Goal: Information Seeking & Learning: Learn about a topic

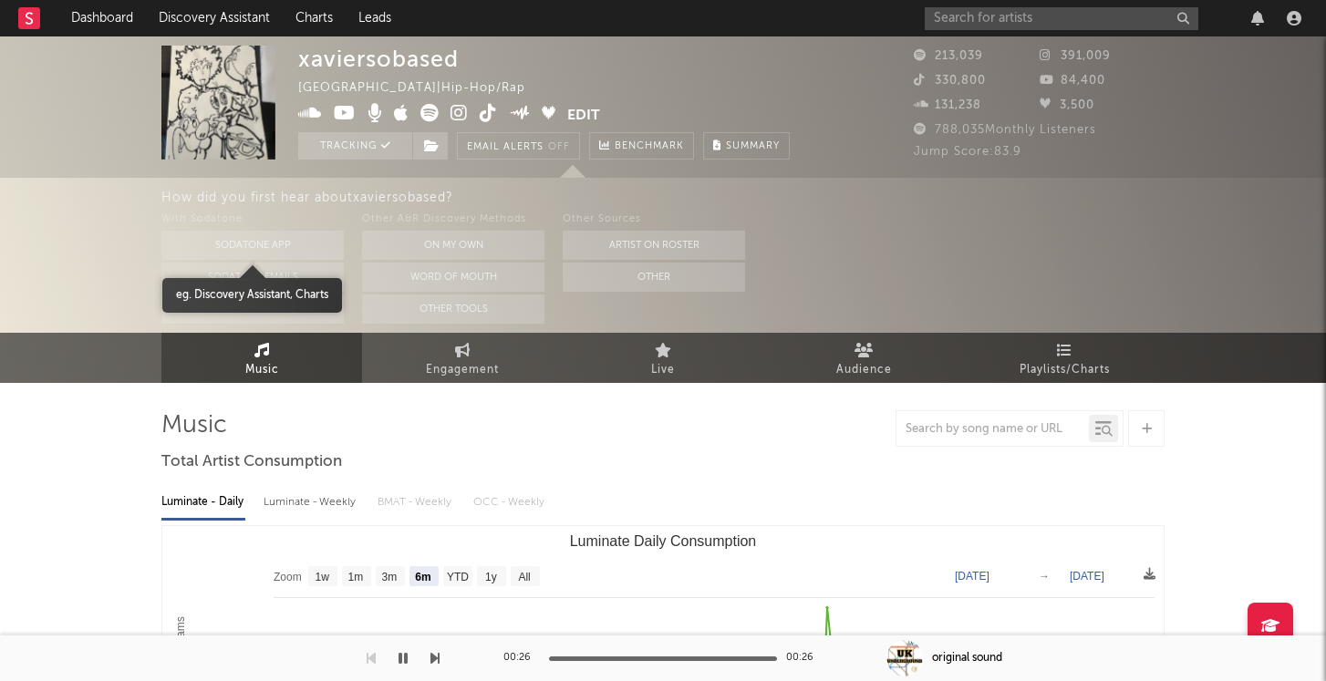
select select "6m"
click at [1139, 8] on input "text" at bounding box center [1061, 18] width 274 height 23
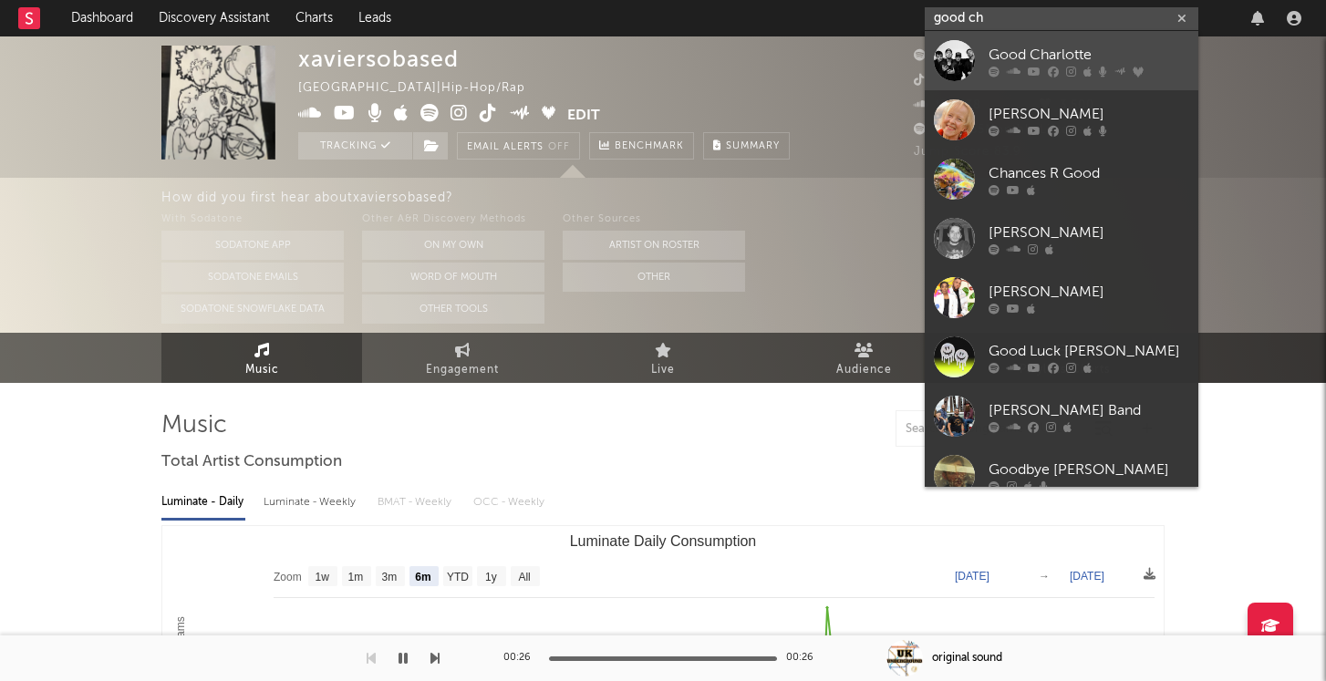
type input "good ch"
click at [1005, 44] on div "Good Charlotte" at bounding box center [1088, 55] width 201 height 22
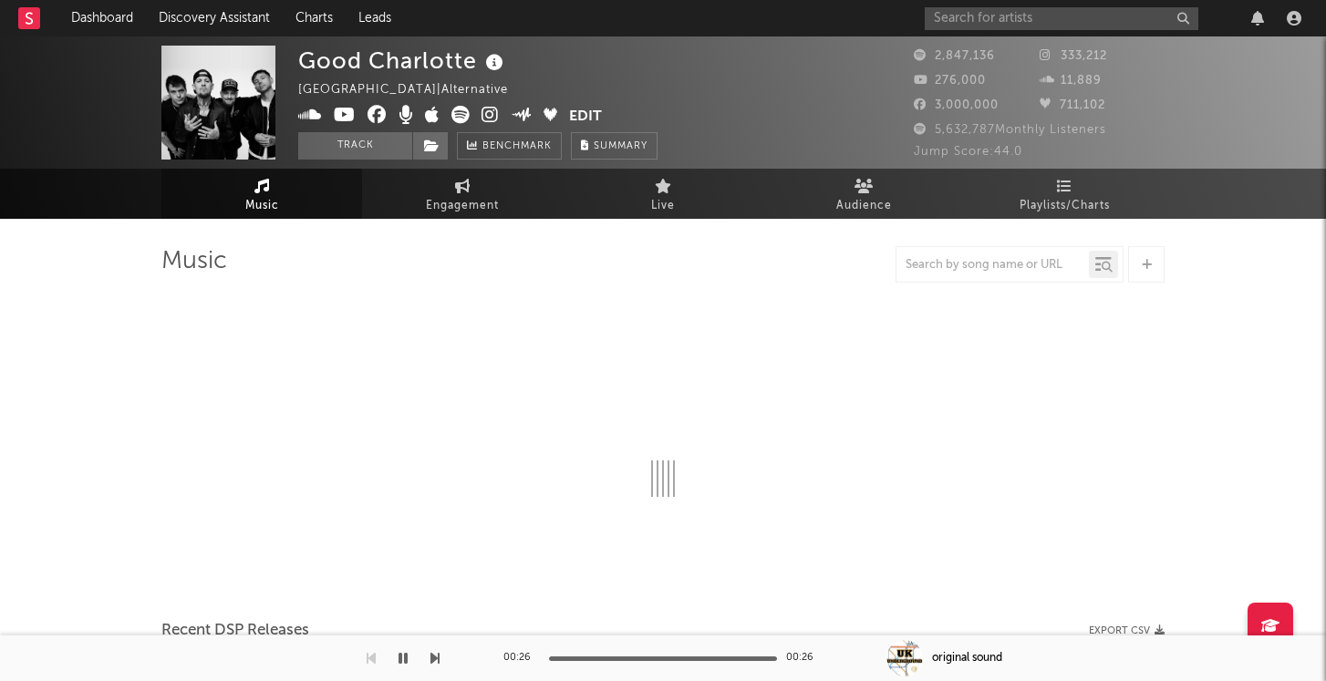
select select "6m"
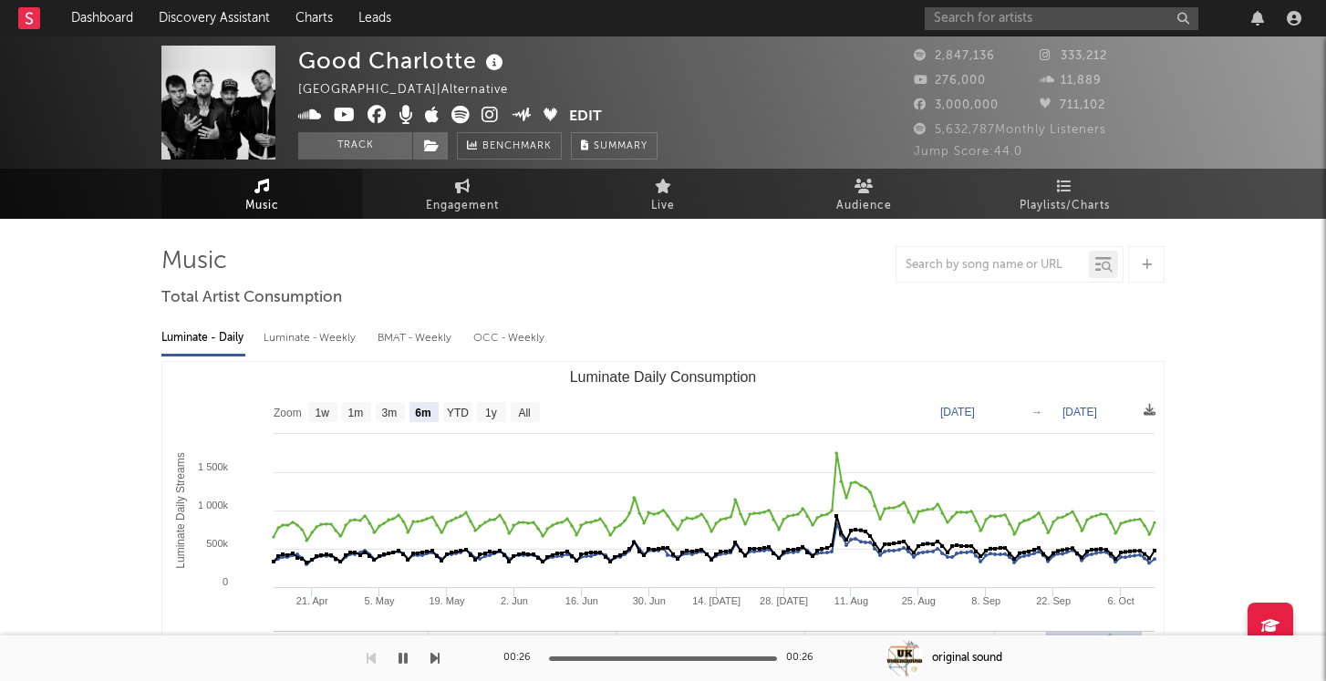
click at [294, 340] on div "Luminate - Weekly" at bounding box center [311, 338] width 96 height 31
select select "6m"
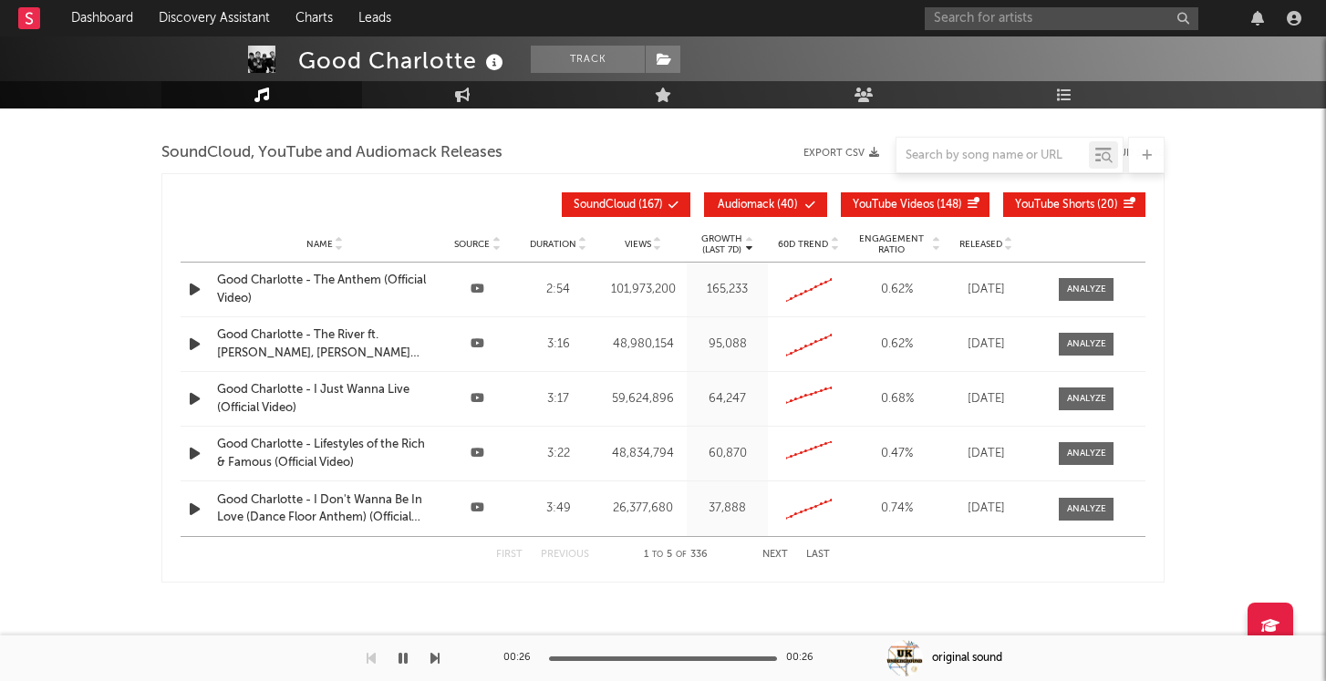
scroll to position [2071, 0]
click at [83, 10] on link "Dashboard" at bounding box center [102, 18] width 88 height 36
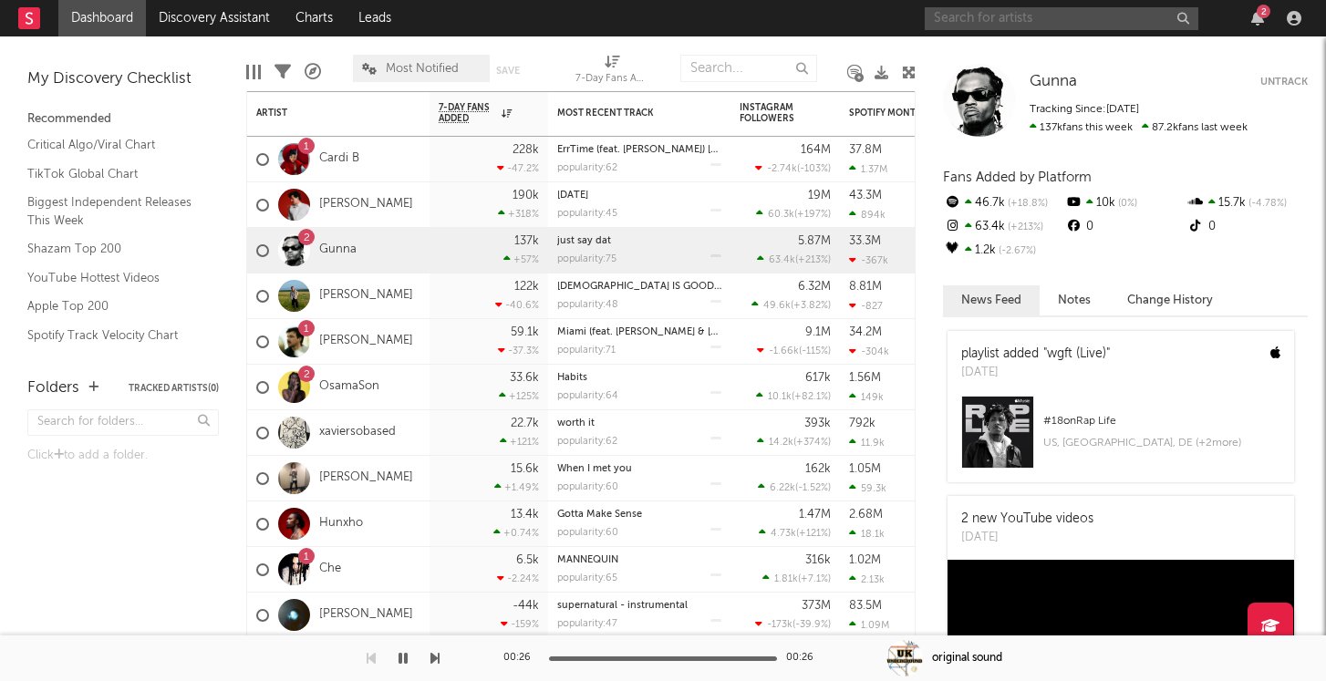
click at [957, 14] on input "text" at bounding box center [1061, 18] width 274 height 23
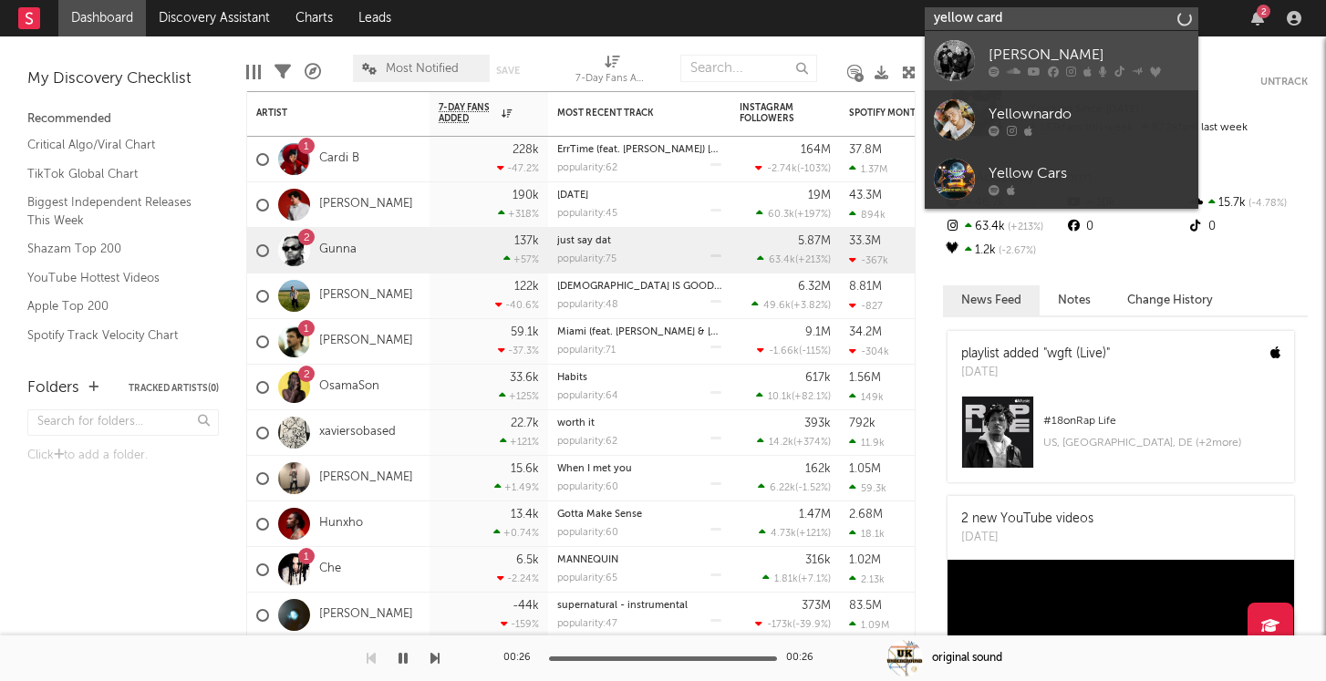
type input "yellow card"
drag, startPoint x: 948, startPoint y: 47, endPoint x: 1037, endPoint y: 49, distance: 88.5
click at [1037, 49] on div "[PERSON_NAME]" at bounding box center [1088, 55] width 201 height 22
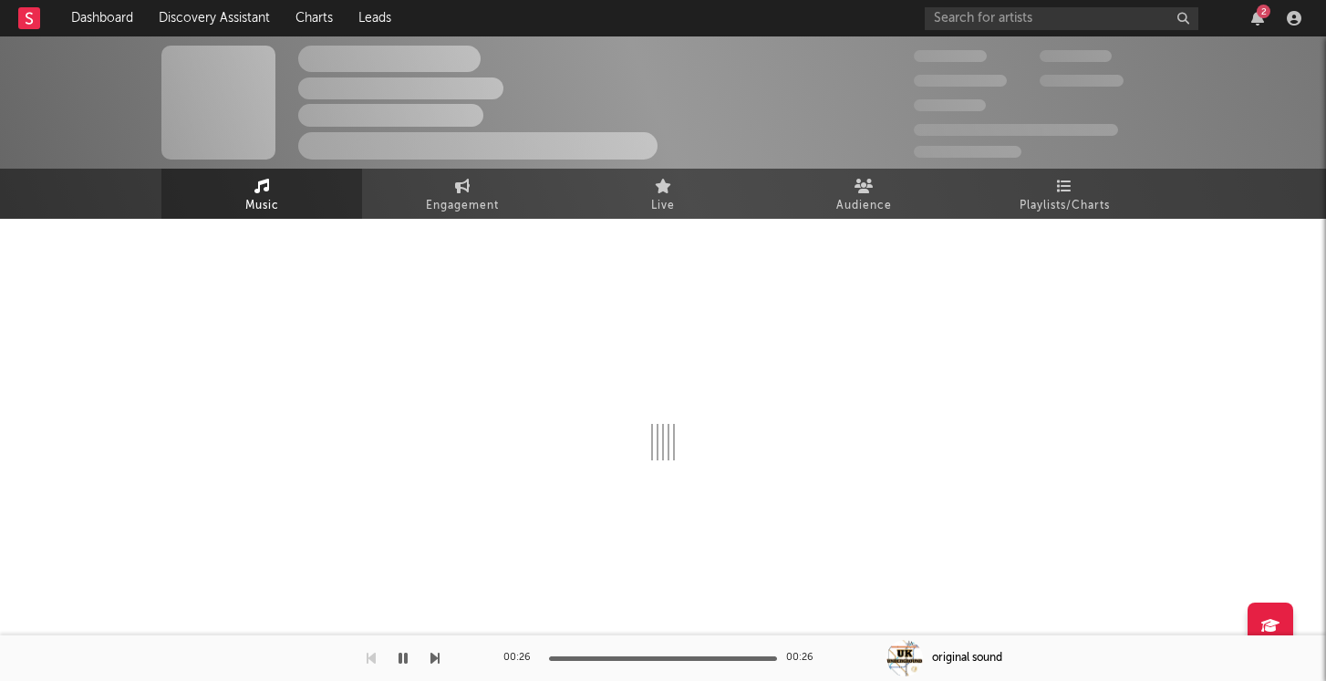
select select "6m"
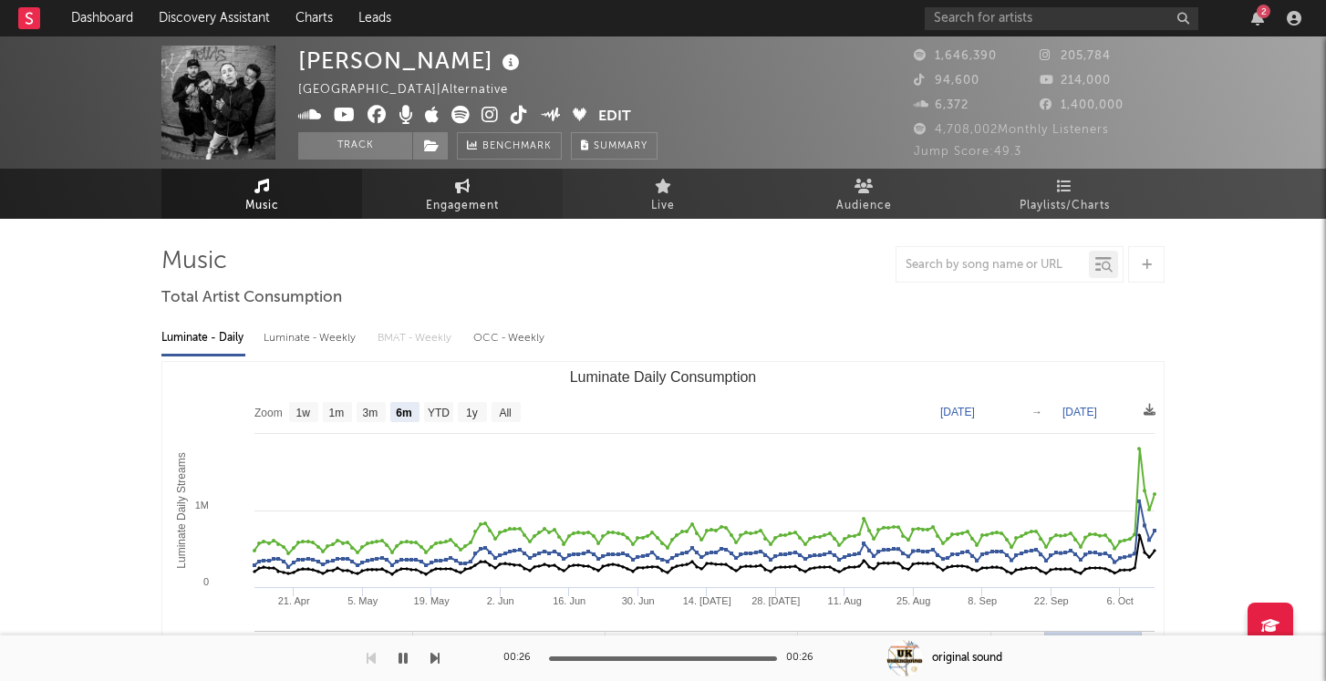
click at [523, 185] on link "Engagement" at bounding box center [462, 194] width 201 height 50
select select "1w"
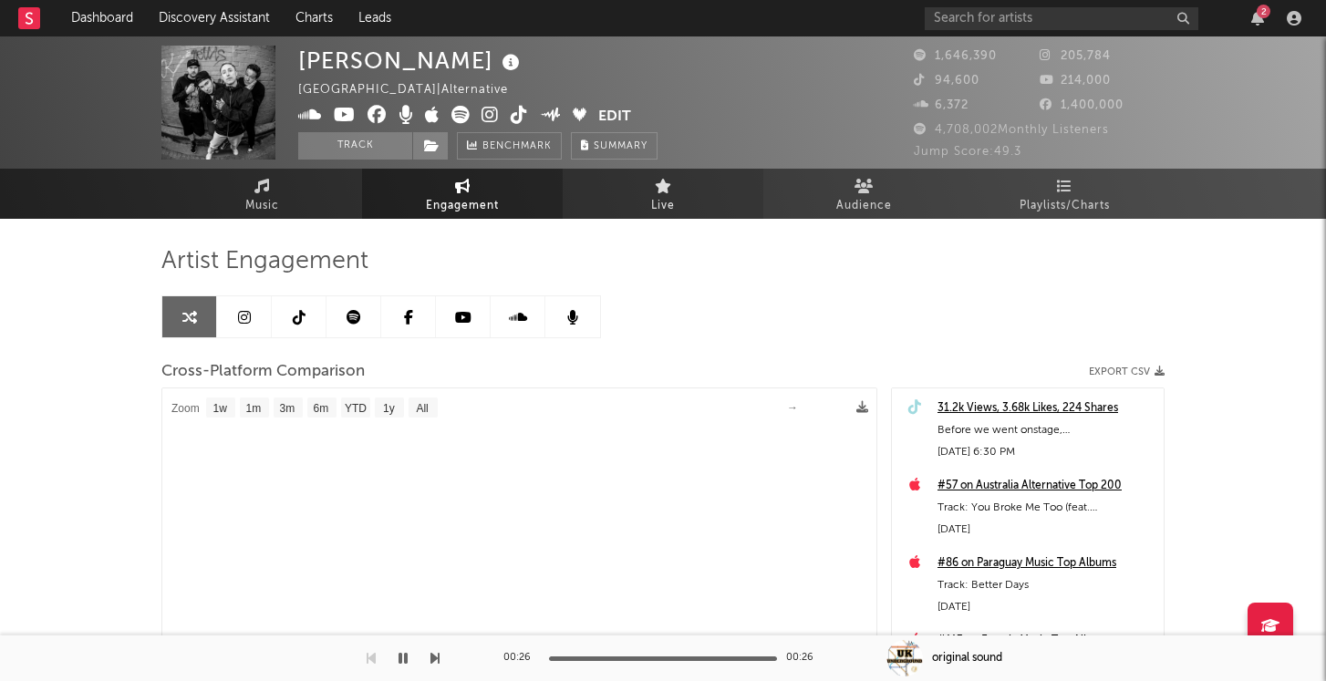
select select "1m"
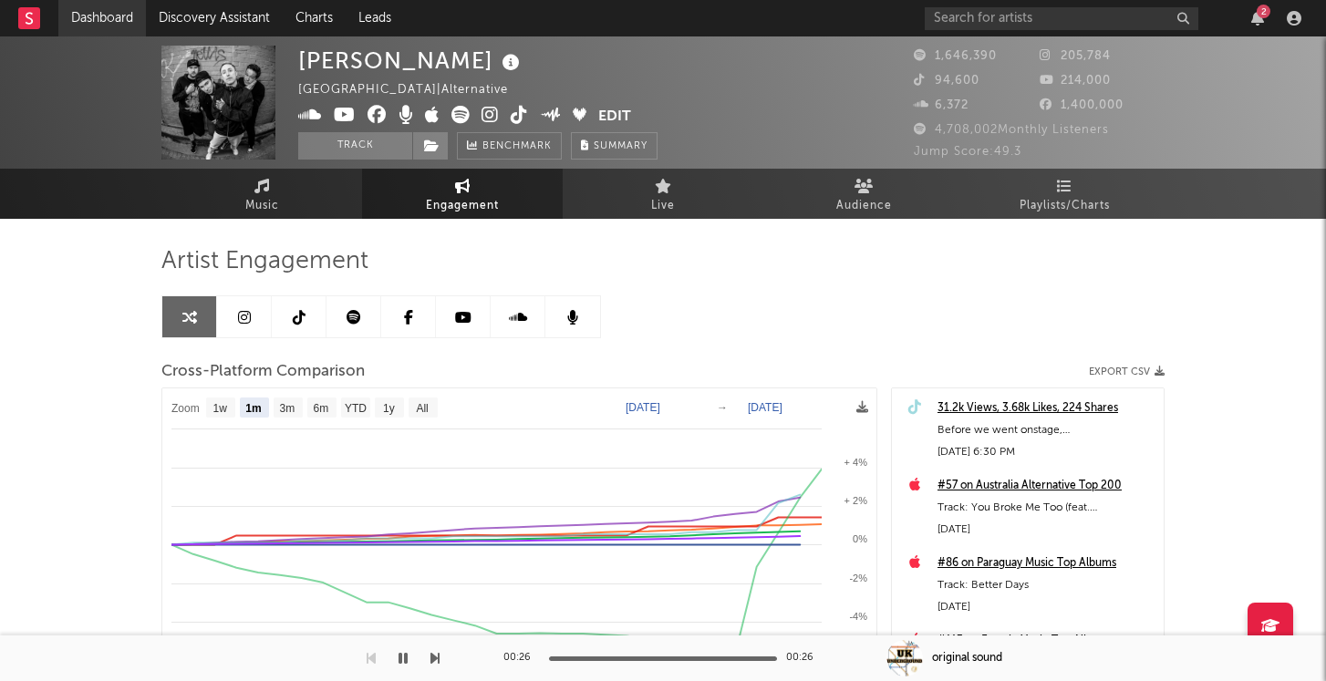
click at [108, 23] on link "Dashboard" at bounding box center [102, 18] width 88 height 36
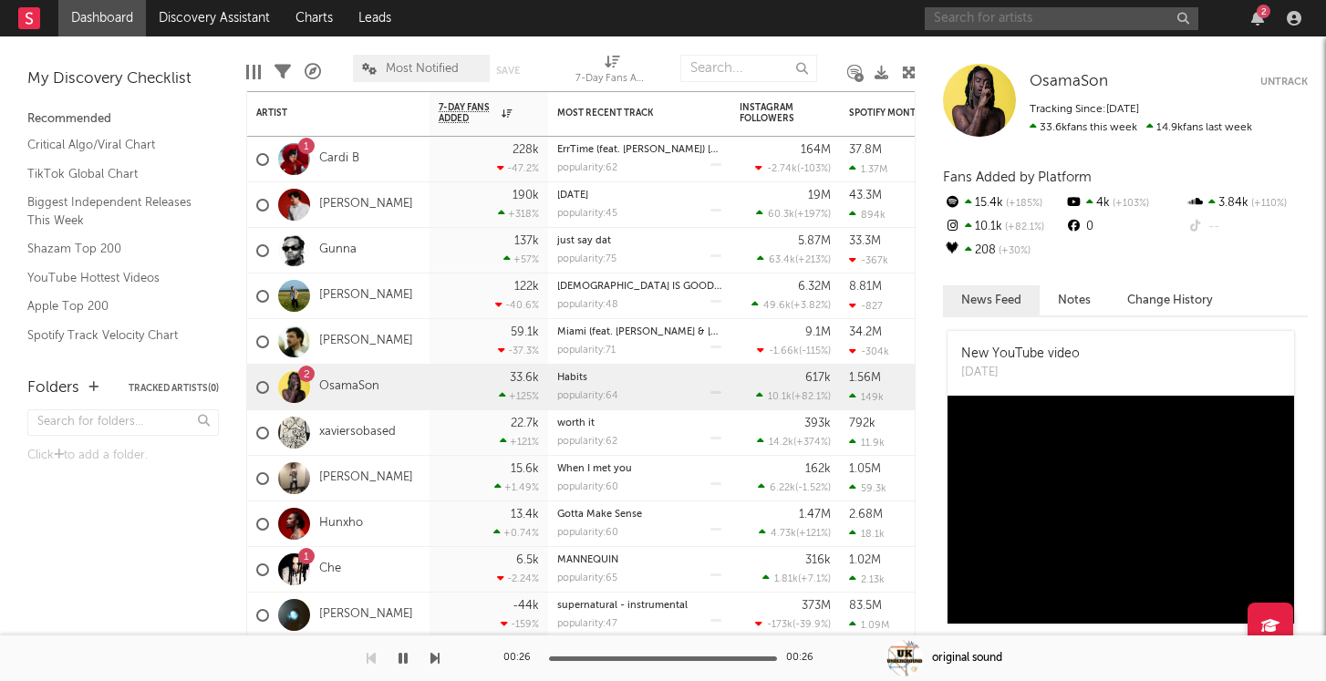
click at [993, 14] on input "text" at bounding box center [1061, 18] width 274 height 23
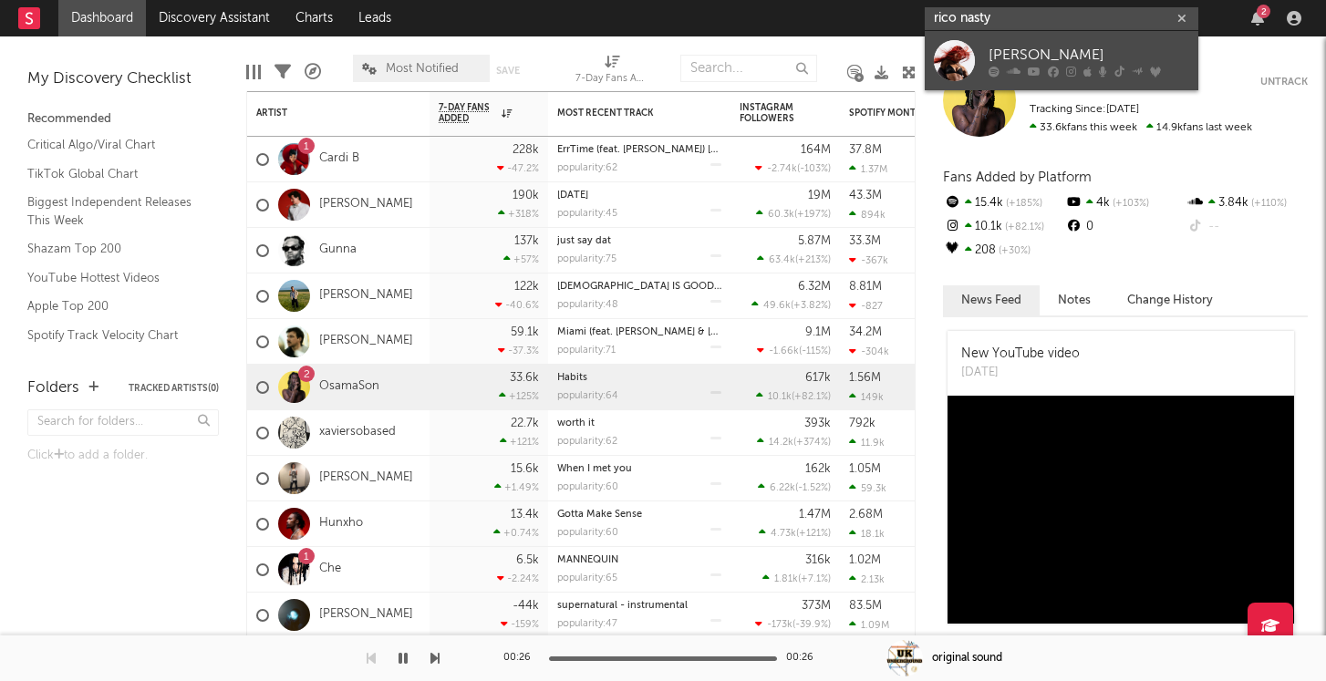
type input "rico nasty"
click at [1005, 38] on link "[PERSON_NAME]" at bounding box center [1061, 60] width 274 height 59
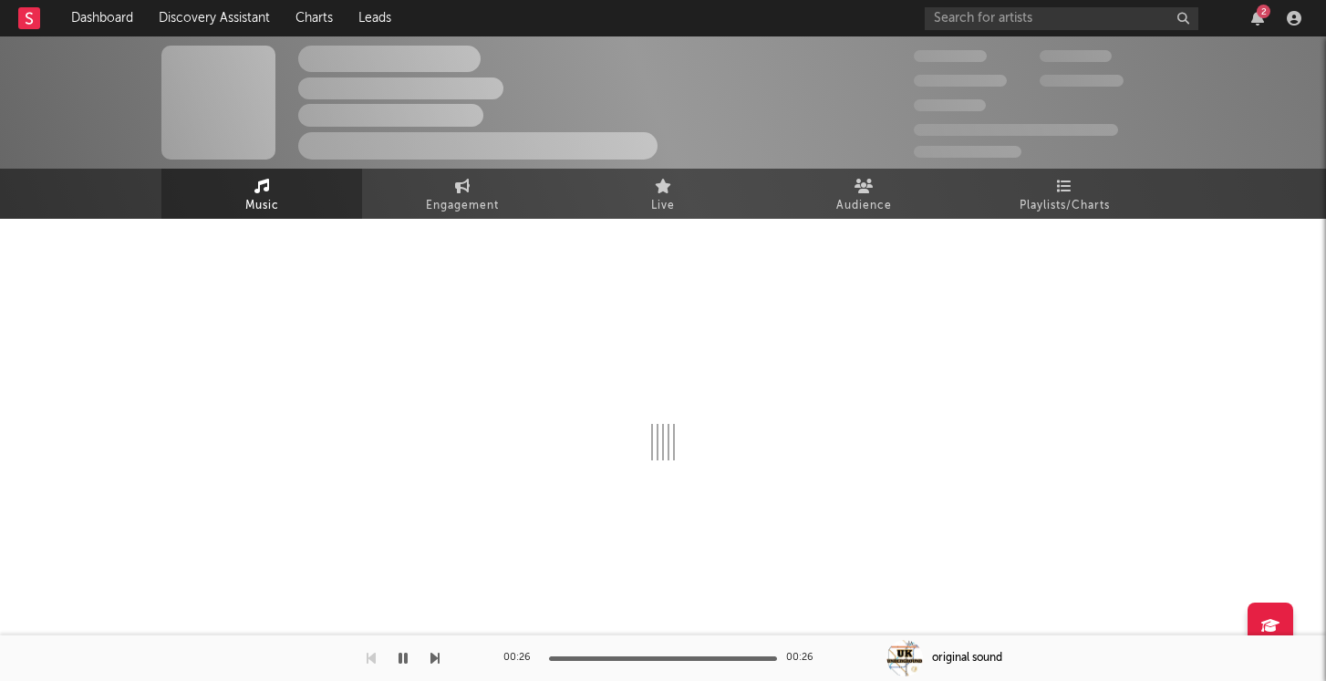
select select "6m"
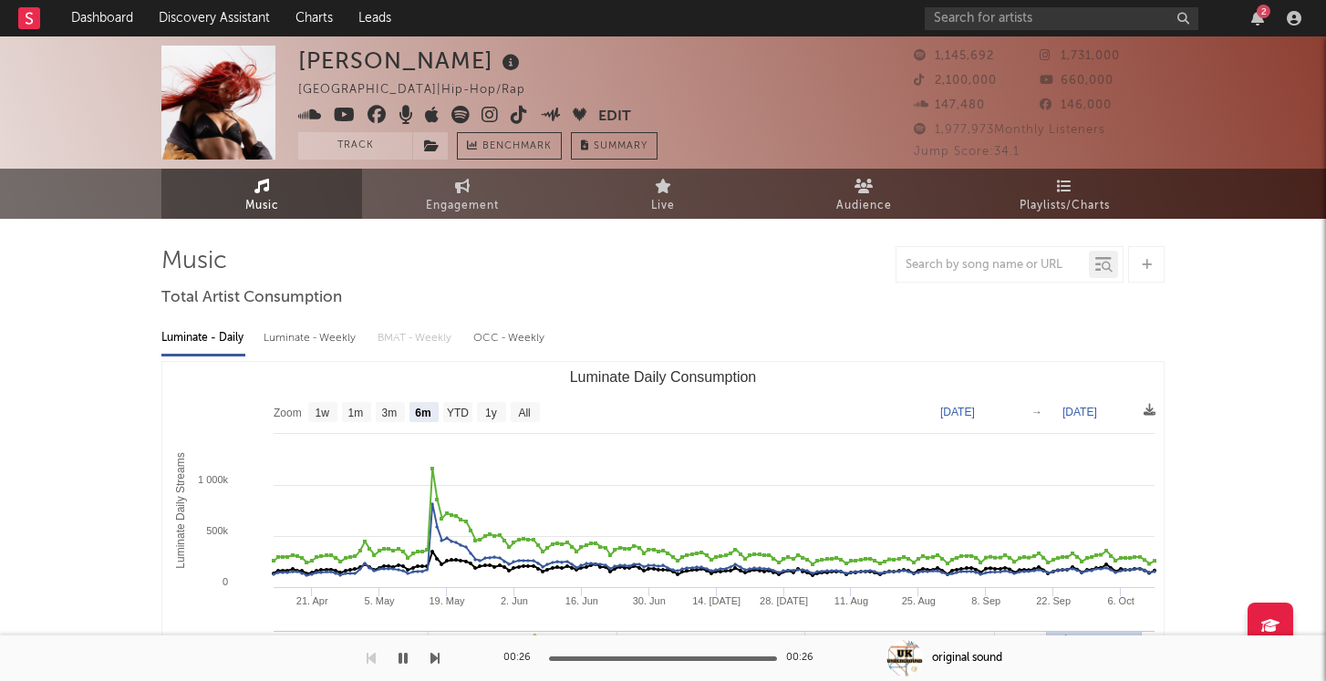
click at [301, 354] on div "Luminate - Daily Luminate - Weekly BMAT - Weekly OCC - Weekly Zoom 1w 1m 3m 6m …" at bounding box center [662, 523] width 1003 height 418
click at [304, 340] on div "Luminate - Weekly" at bounding box center [311, 338] width 96 height 31
select select "6m"
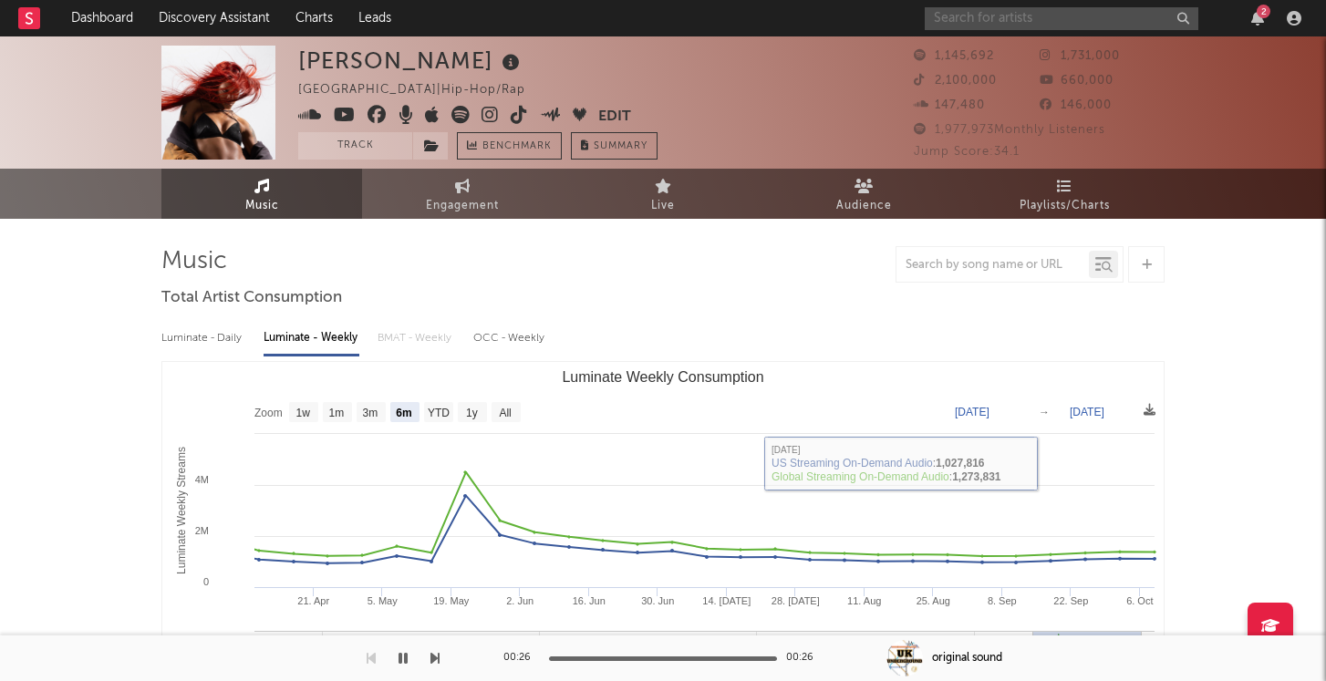
click at [1056, 21] on input "text" at bounding box center [1061, 18] width 274 height 23
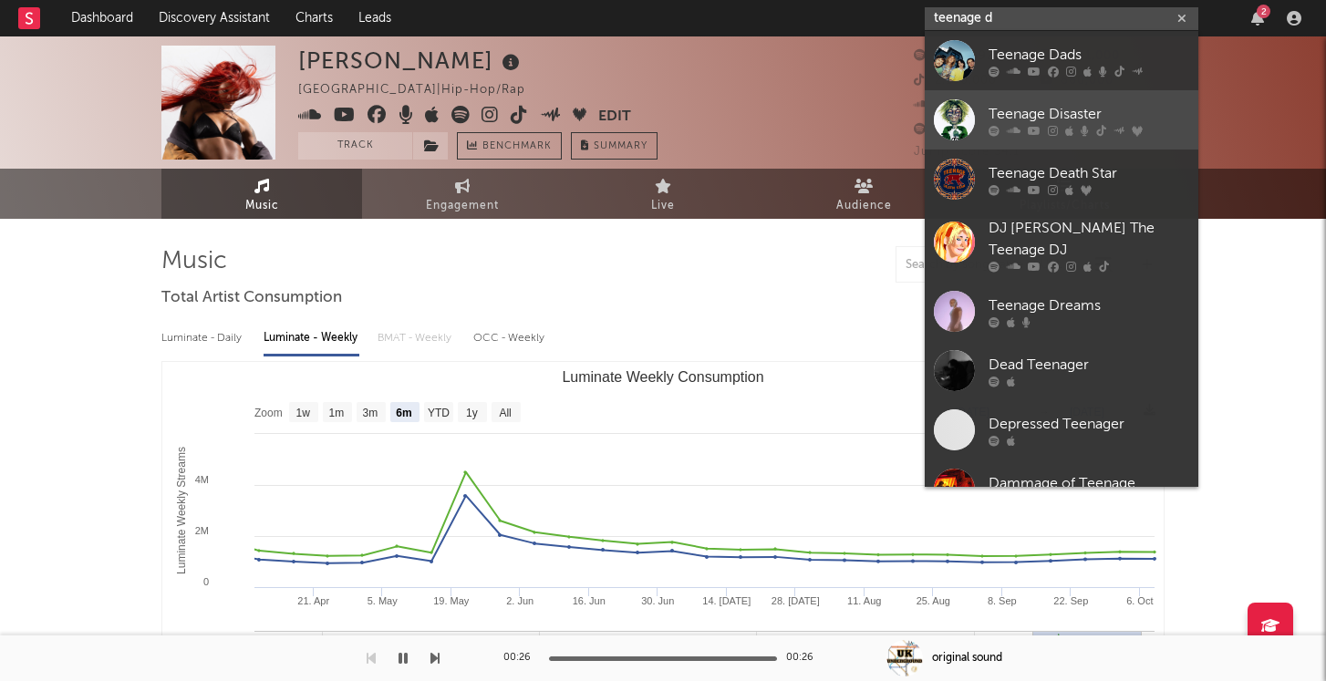
type input "teenage d"
click at [969, 118] on div at bounding box center [954, 119] width 41 height 41
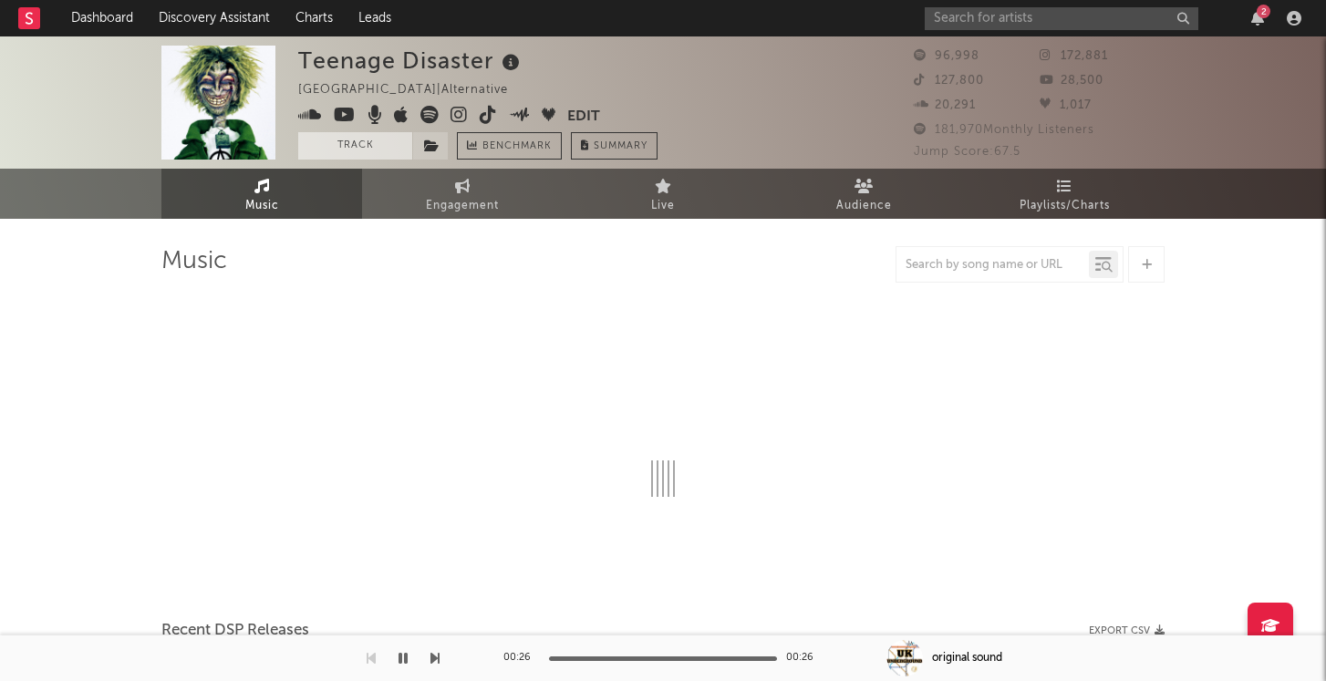
click at [324, 155] on button "Track" at bounding box center [355, 145] width 114 height 27
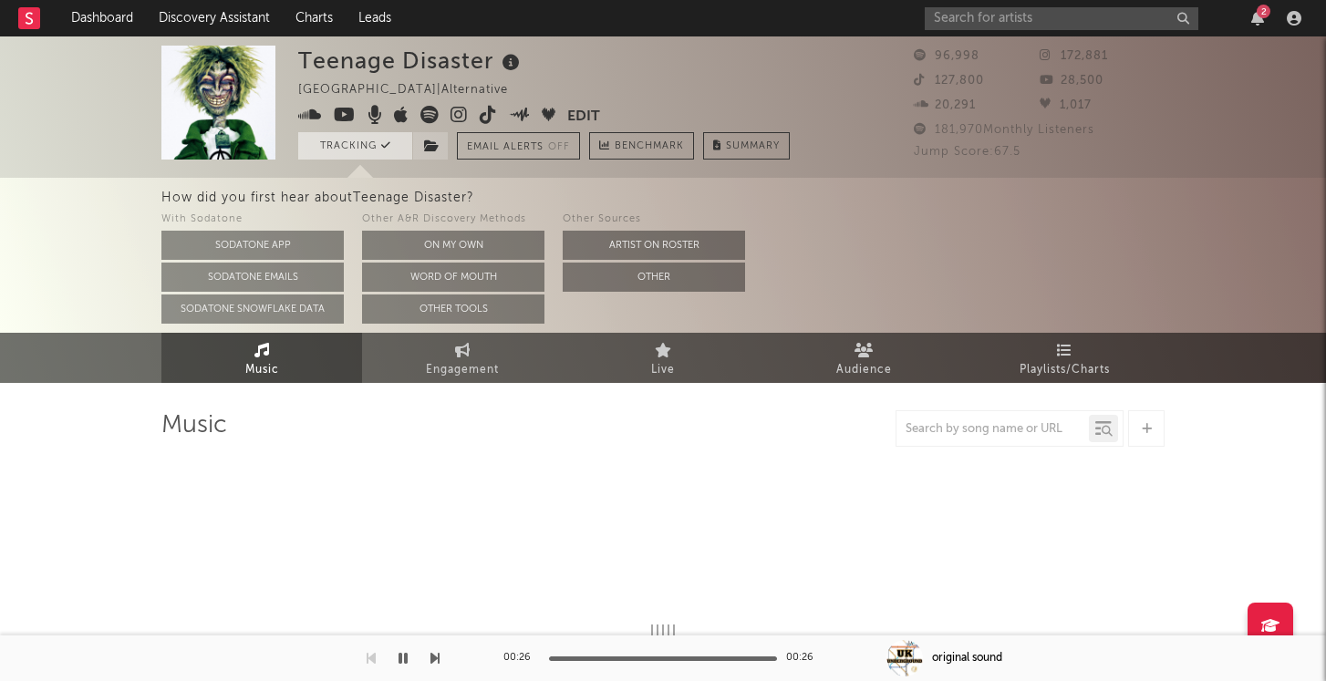
select select "6m"
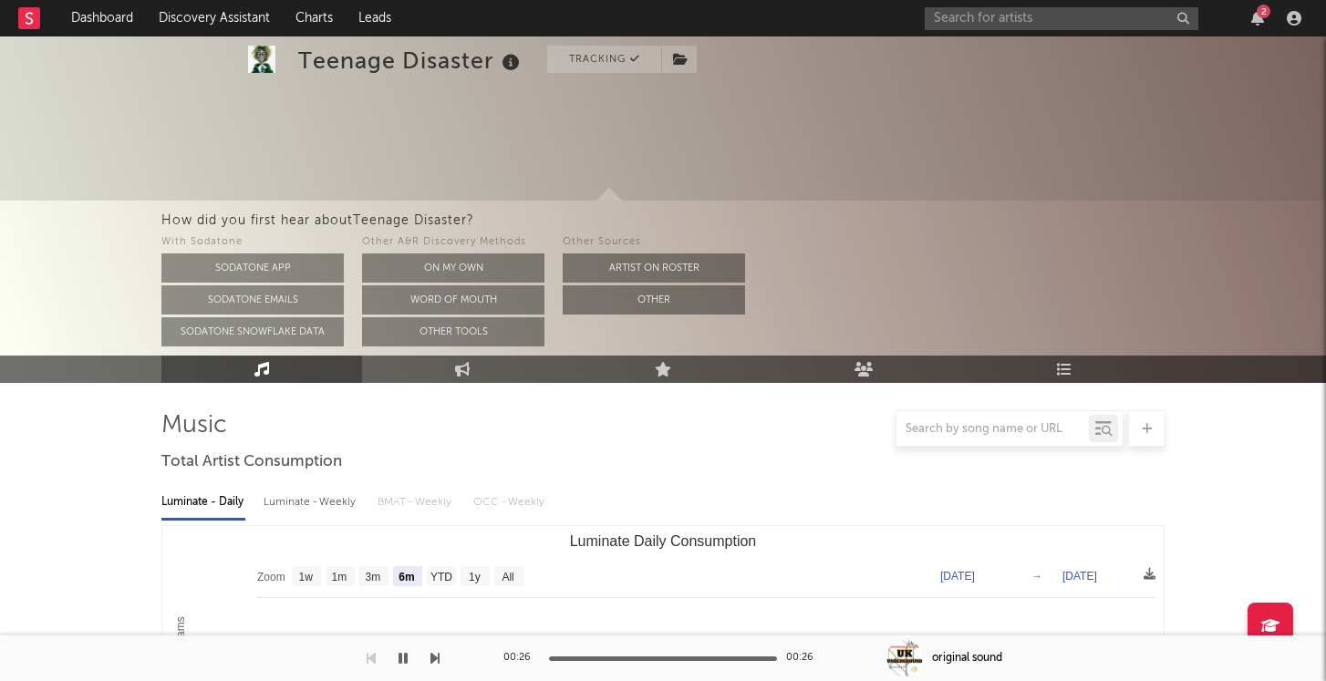
scroll to position [223, 0]
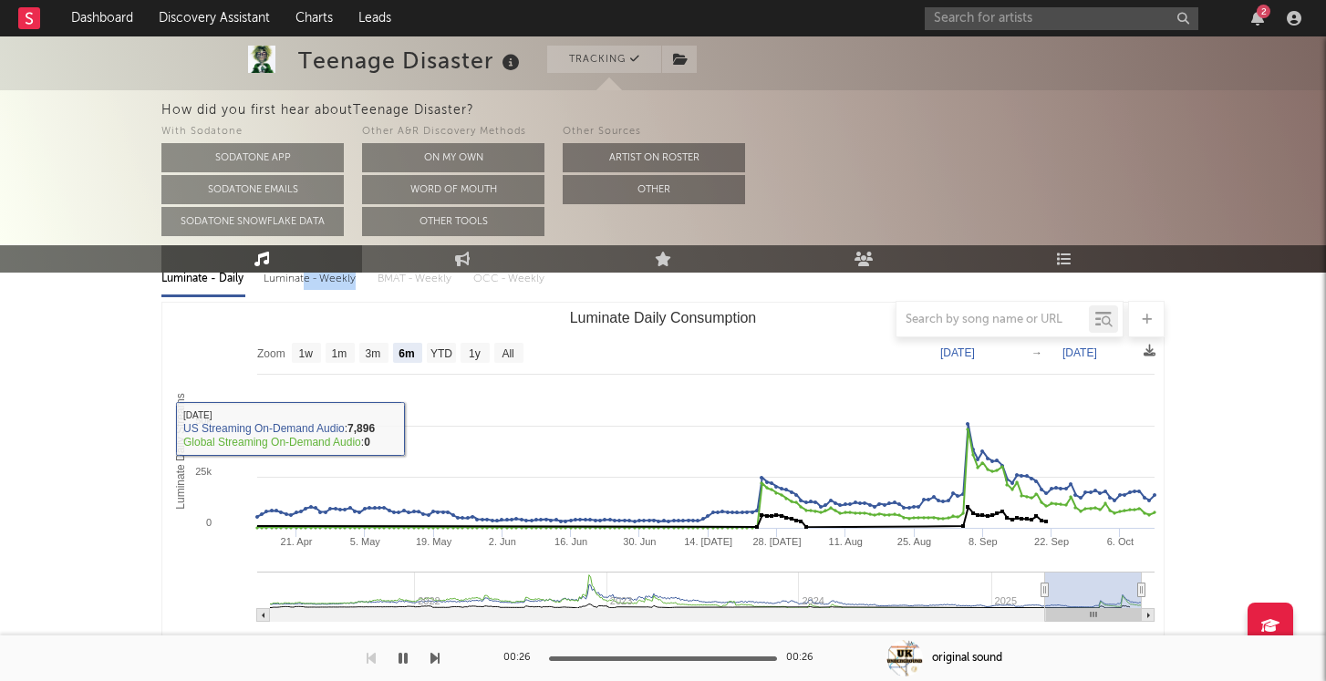
click at [304, 284] on div "Luminate - Weekly" at bounding box center [311, 278] width 96 height 31
select select "6m"
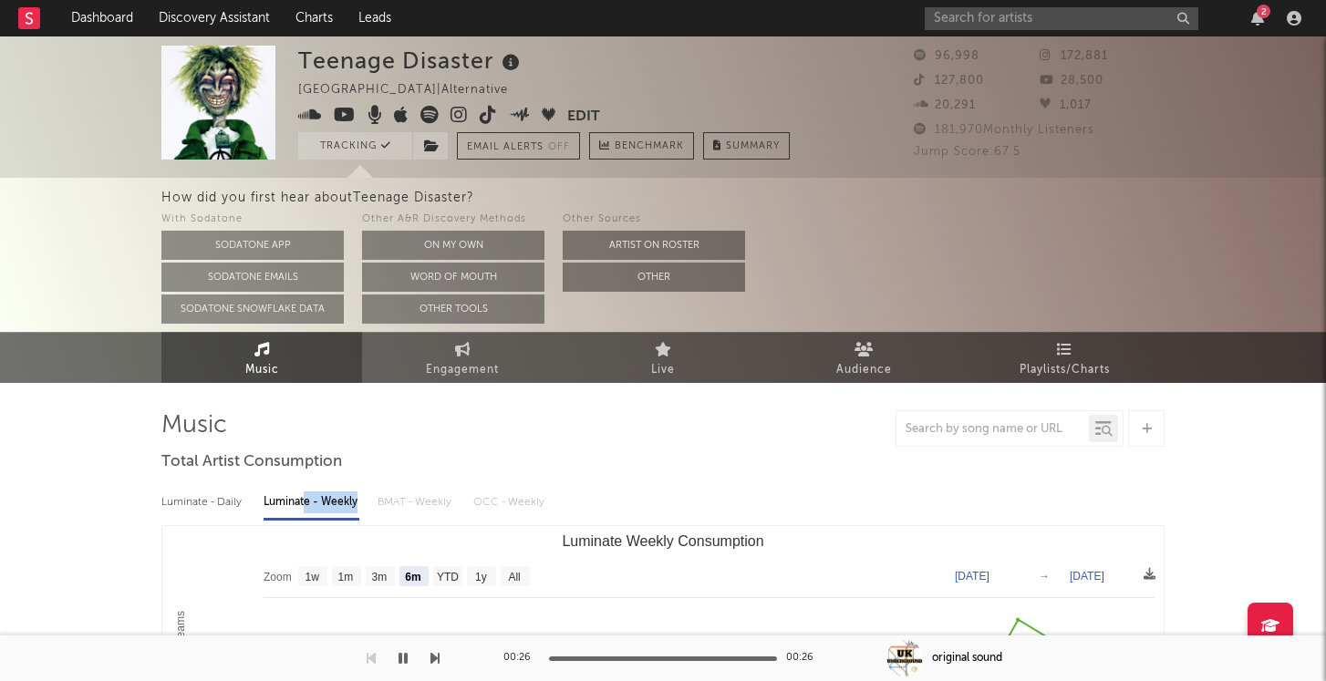
scroll to position [0, 0]
click at [1050, 22] on input "text" at bounding box center [1061, 18] width 274 height 23
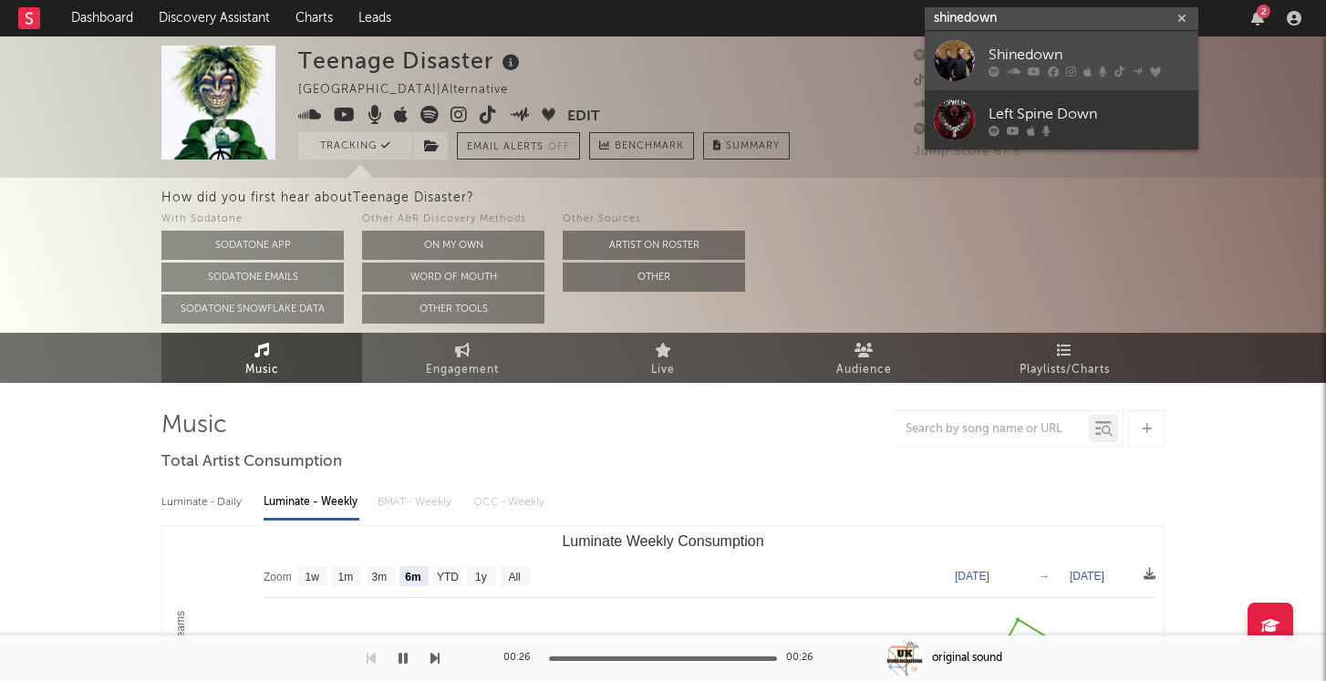
type input "shinedown"
click at [1003, 58] on div "Shinedown" at bounding box center [1088, 55] width 201 height 22
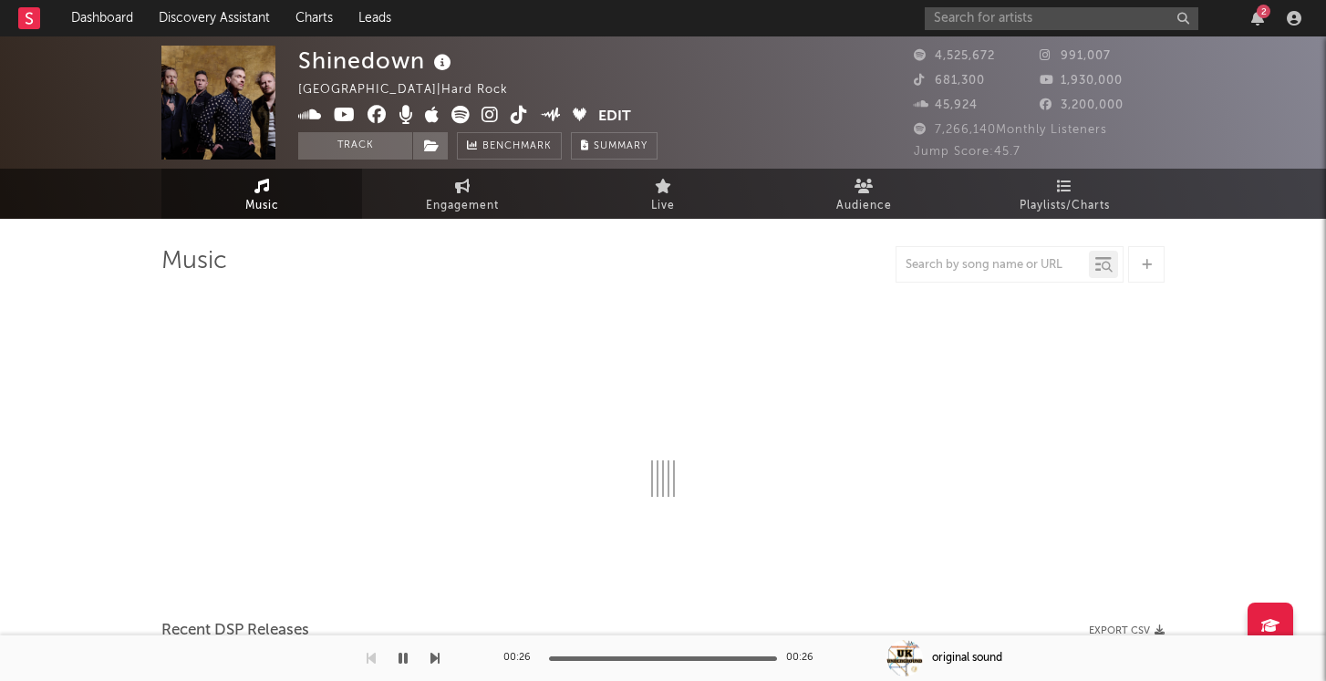
select select "6m"
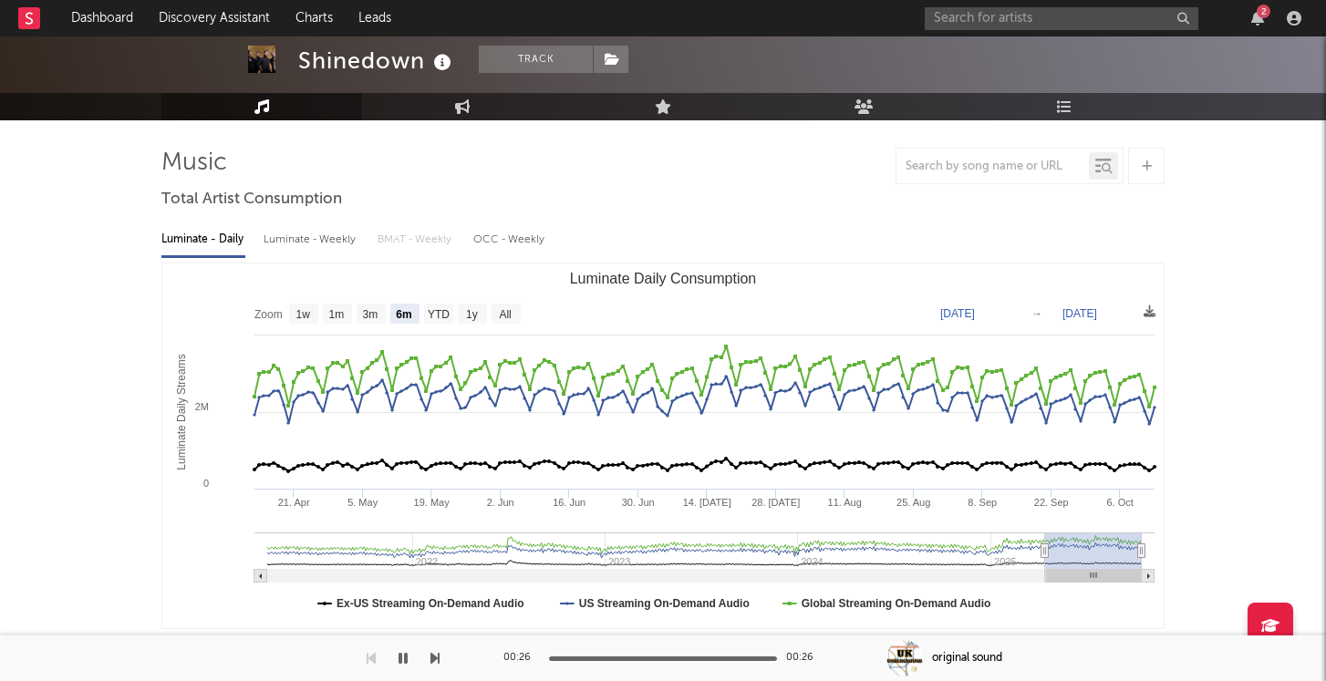
scroll to position [95, 0]
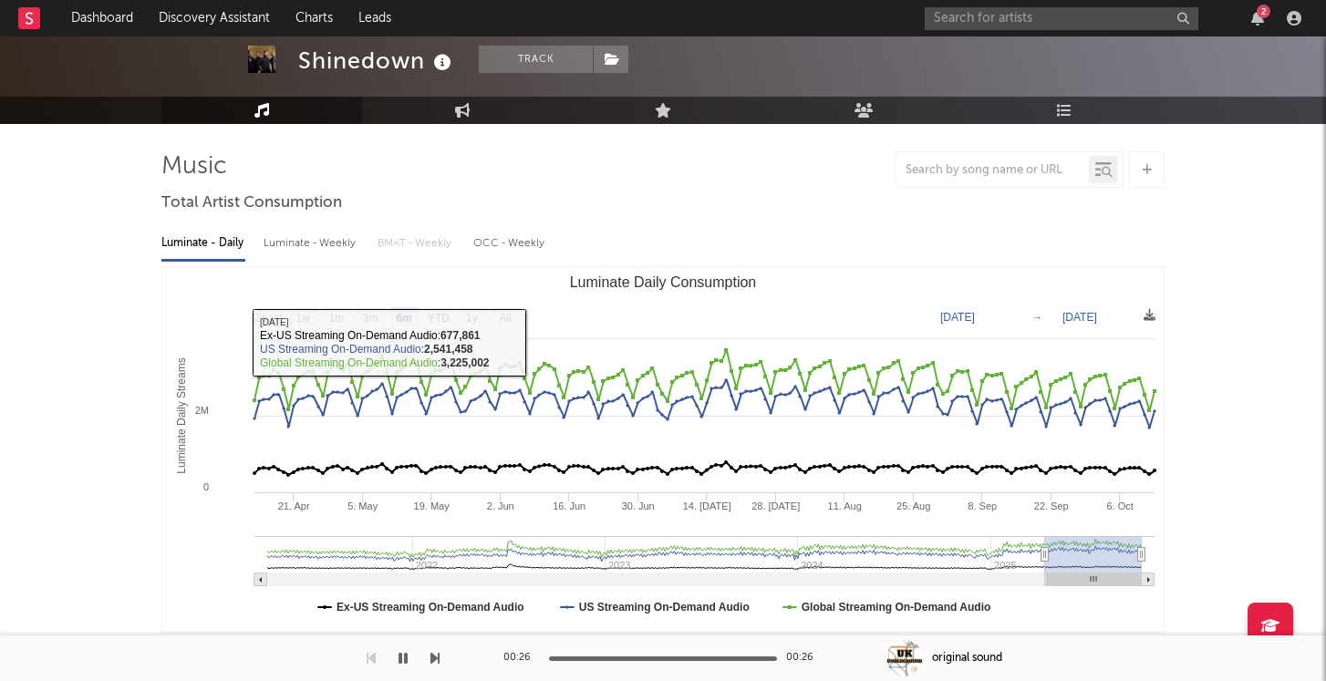
click at [330, 240] on div "Luminate - Weekly" at bounding box center [311, 243] width 96 height 31
select select "6m"
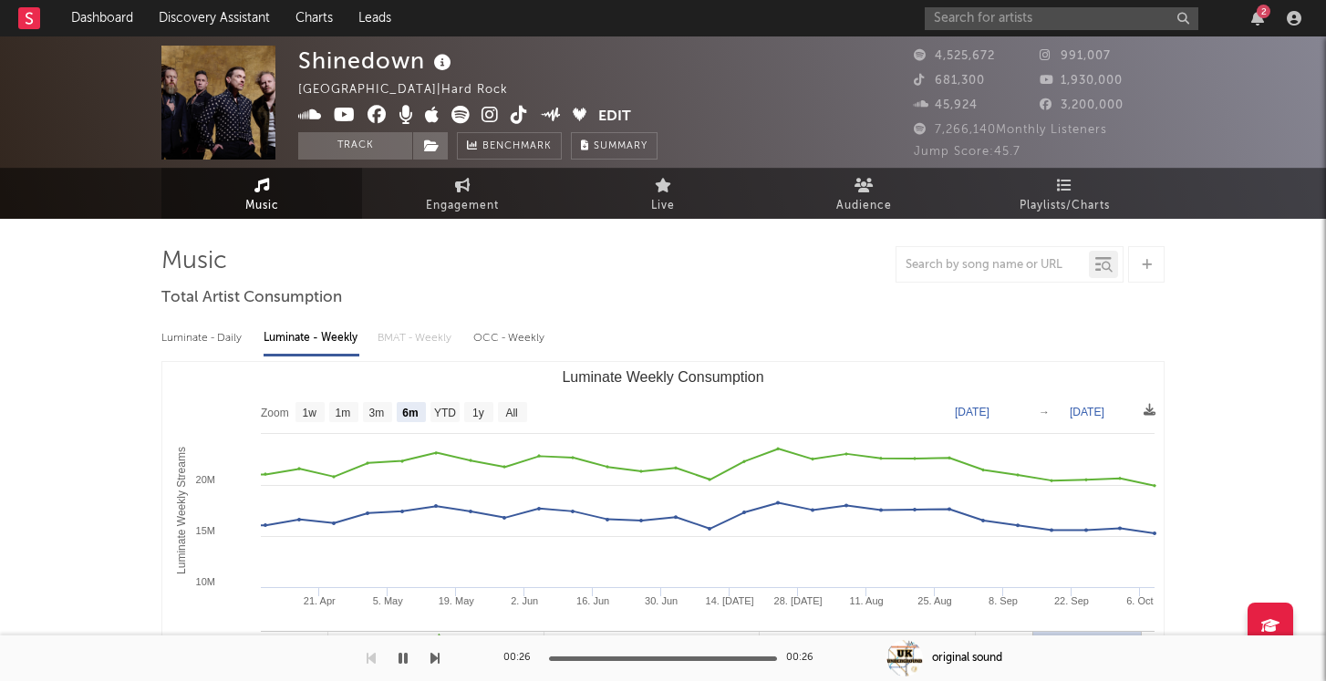
scroll to position [0, 0]
click at [346, 150] on button "Track" at bounding box center [355, 145] width 114 height 27
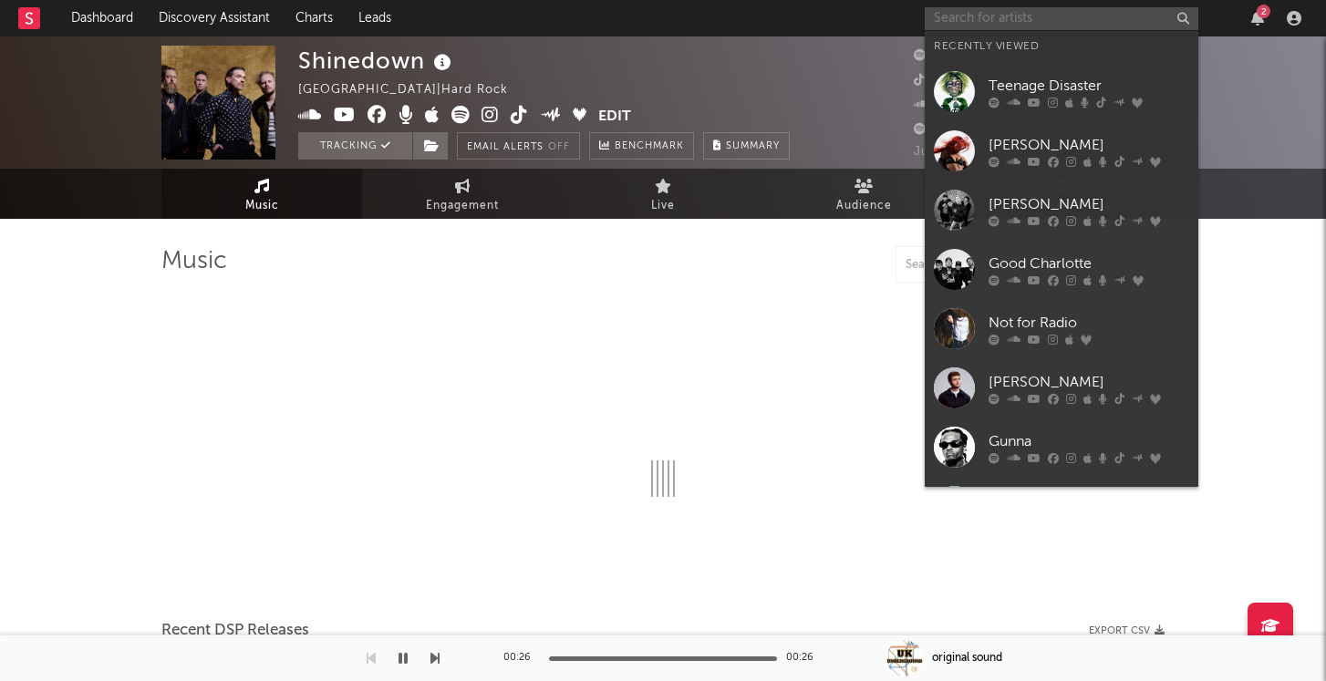
click at [1043, 19] on input "text" at bounding box center [1061, 18] width 274 height 23
select select "6m"
